Goal: Use online tool/utility: Utilize a website feature to perform a specific function

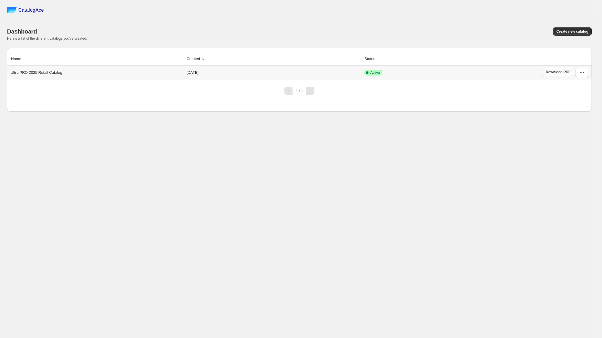
click at [553, 71] on span "Download PDF" at bounding box center [557, 72] width 25 height 5
click at [585, 75] on button "button" at bounding box center [581, 72] width 13 height 9
click at [577, 123] on span "Edit" at bounding box center [581, 126] width 30 height 6
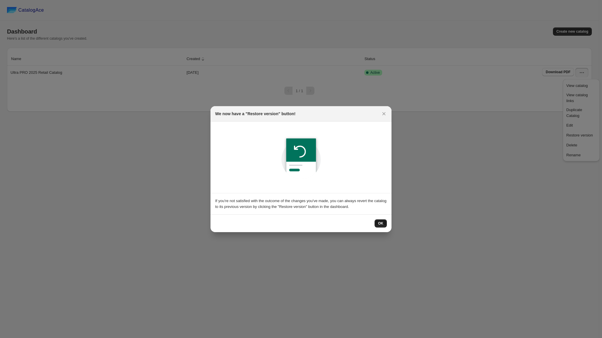
click at [383, 223] on span "OK" at bounding box center [380, 223] width 5 height 5
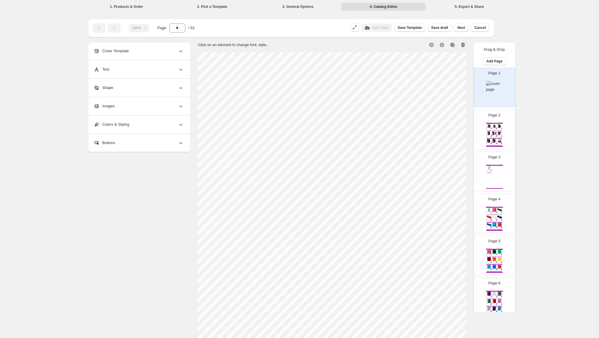
click at [494, 136] on div "Ultra-clear, archival-grade sleeve ideal for PSA graded slabs. Keeps graded car…" at bounding box center [494, 136] width 4 height 0
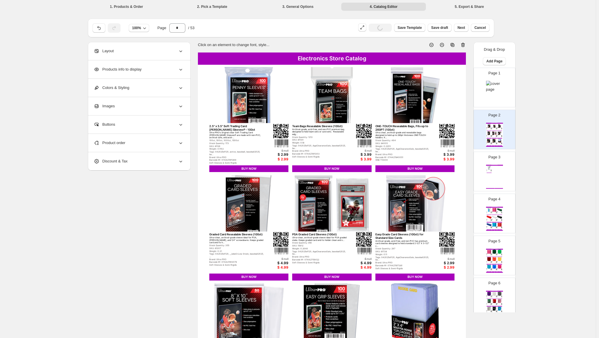
click at [495, 218] on img at bounding box center [494, 217] width 5 height 4
type input "*"
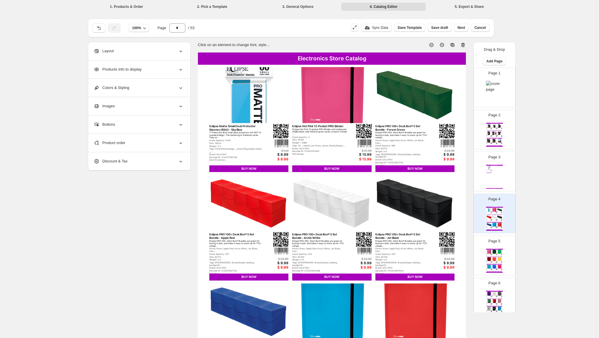
click at [125, 51] on div "Layout" at bounding box center [139, 51] width 90 height 18
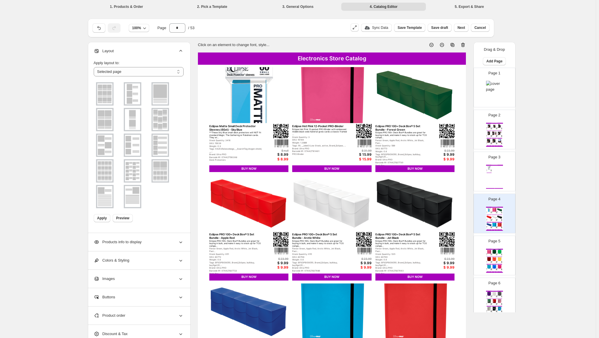
drag, startPoint x: 162, startPoint y: 119, endPoint x: 163, endPoint y: 127, distance: 7.9
click at [163, 119] on img at bounding box center [160, 119] width 15 height 21
click at [160, 146] on img at bounding box center [160, 145] width 15 height 21
click at [160, 144] on div at bounding box center [160, 145] width 18 height 23
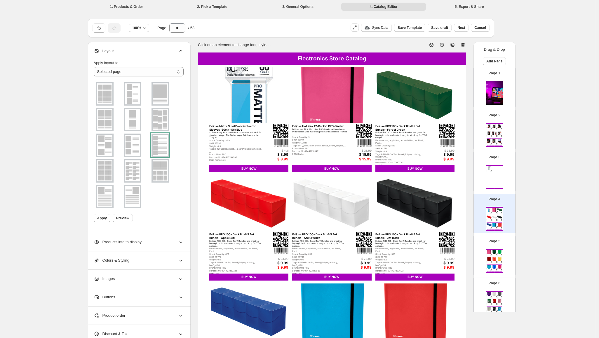
click at [107, 142] on img at bounding box center [104, 145] width 15 height 21
drag, startPoint x: 105, startPoint y: 141, endPoint x: 102, endPoint y: 142, distance: 3.3
click at [103, 142] on div at bounding box center [105, 145] width 18 height 23
click at [102, 142] on div at bounding box center [105, 145] width 18 height 23
